Goal: Task Accomplishment & Management: Manage account settings

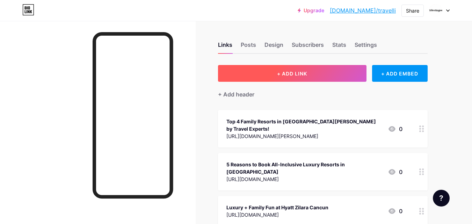
click at [289, 76] on span "+ ADD LINK" at bounding box center [292, 74] width 30 height 6
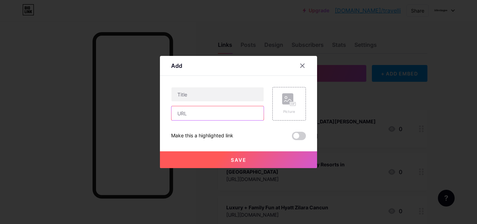
click at [197, 115] on input "text" at bounding box center [218, 113] width 92 height 14
paste input "[URL][DOMAIN_NAME]"
type input "[URL][DOMAIN_NAME]"
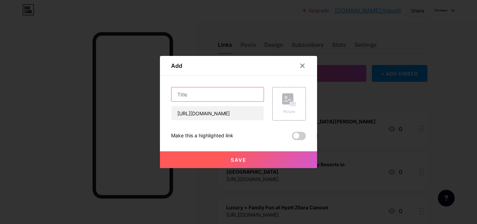
click at [195, 96] on input "text" at bounding box center [218, 94] width 92 height 14
click at [211, 96] on input "text" at bounding box center [218, 94] width 92 height 14
paste input "Experience Pure Bliss at Paradisus [GEOGRAPHIC_DATA][PERSON_NAME]!"
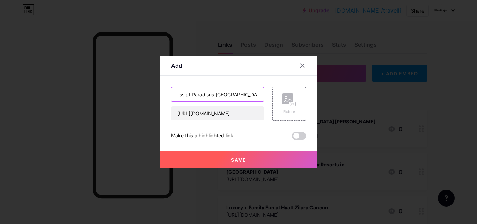
type input "Experience Pure Bliss at Paradisus [GEOGRAPHIC_DATA][PERSON_NAME]!"
click at [298, 134] on span at bounding box center [299, 136] width 14 height 8
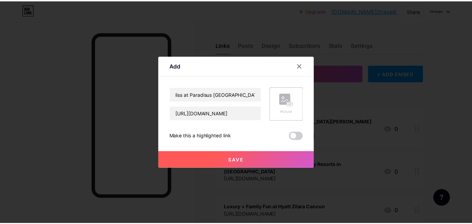
scroll to position [0, 0]
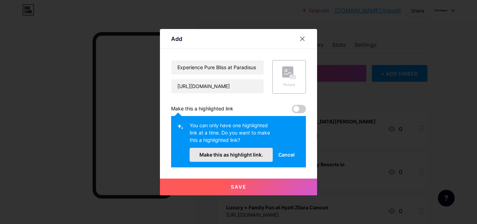
click at [236, 155] on span "Make this as highlight link." at bounding box center [232, 155] width 64 height 6
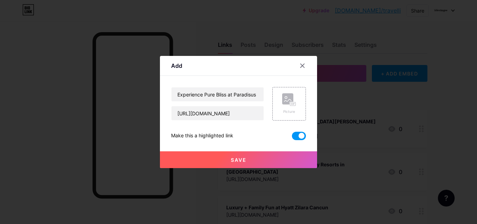
click at [241, 160] on span "Save" at bounding box center [239, 160] width 16 height 6
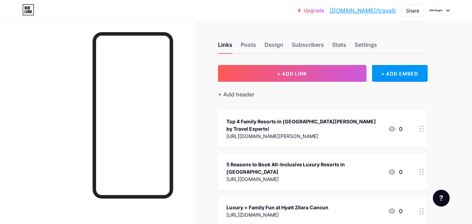
click at [372, 13] on link "[DOMAIN_NAME]/travelli" at bounding box center [363, 10] width 66 height 8
